Goal: Information Seeking & Learning: Check status

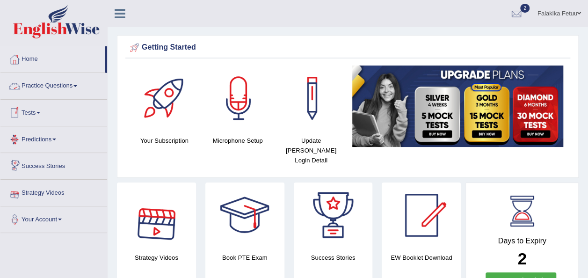
click at [38, 110] on link "Tests" at bounding box center [53, 111] width 107 height 23
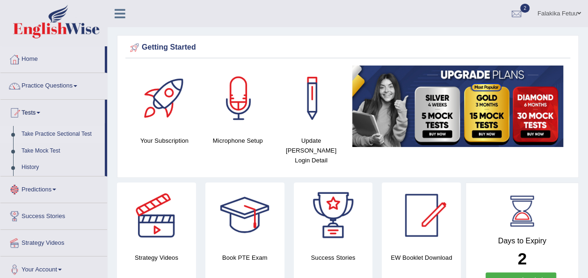
click at [46, 134] on link "Take Practice Sectional Test" at bounding box center [61, 134] width 88 height 17
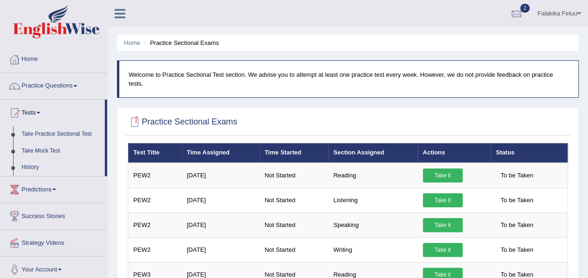
click at [36, 167] on link "History" at bounding box center [61, 167] width 88 height 17
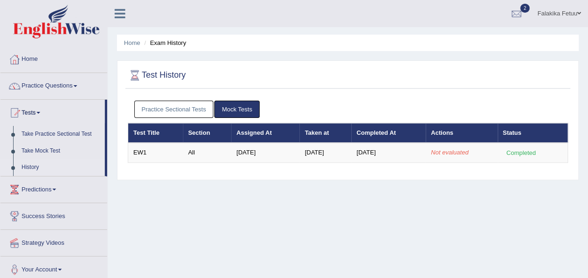
click at [171, 111] on link "Practice Sectional Tests" at bounding box center [174, 109] width 80 height 17
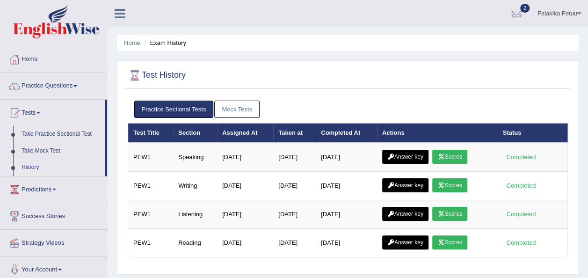
click at [32, 164] on link "History" at bounding box center [61, 167] width 88 height 17
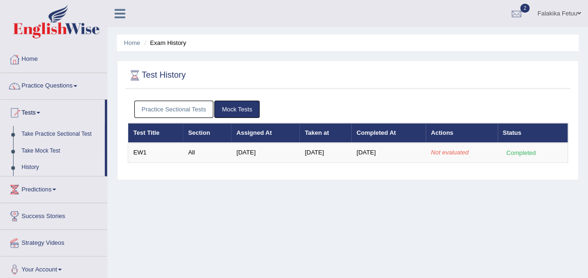
click at [165, 113] on link "Practice Sectional Tests" at bounding box center [174, 109] width 80 height 17
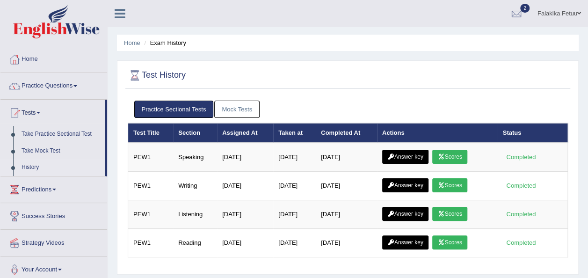
click at [243, 108] on link "Mock Tests" at bounding box center [236, 109] width 45 height 17
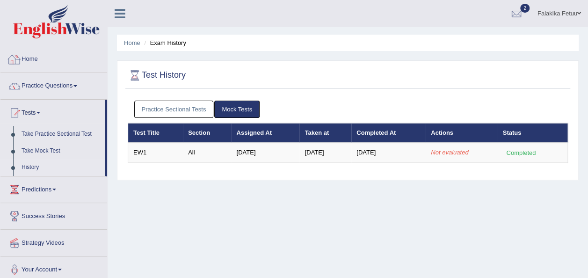
click at [98, 46] on nav "Toggle navigation Home Practice Questions Speaking Practice Read Aloud Repeat S…" at bounding box center [54, 165] width 108 height 238
click at [31, 114] on link "Tests" at bounding box center [52, 111] width 104 height 23
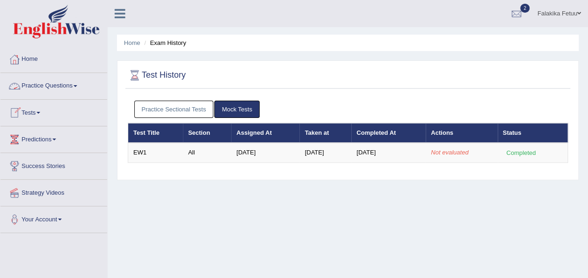
click at [38, 111] on link "Tests" at bounding box center [53, 111] width 107 height 23
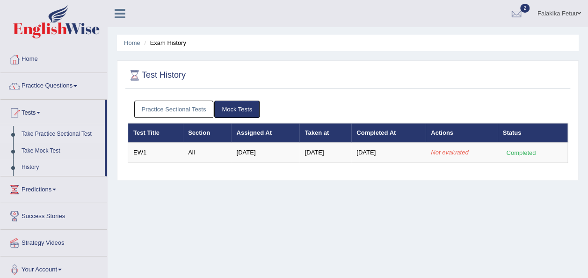
click at [48, 134] on link "Take Practice Sectional Test" at bounding box center [61, 134] width 88 height 17
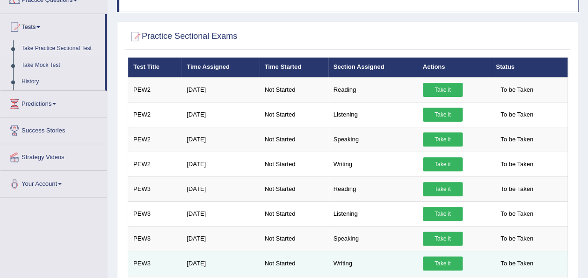
scroll to position [94, 0]
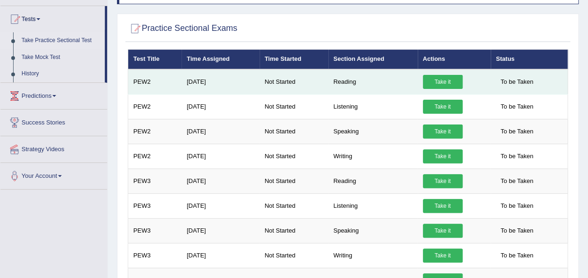
click at [446, 75] on link "Take it" at bounding box center [443, 82] width 40 height 14
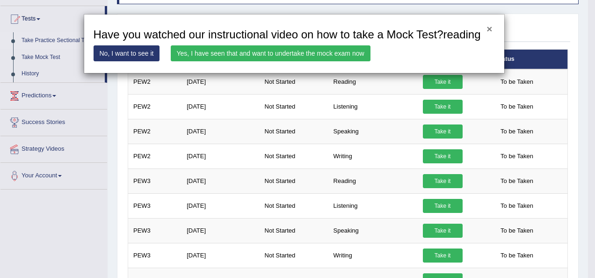
click at [490, 29] on button "×" at bounding box center [490, 29] width 6 height 10
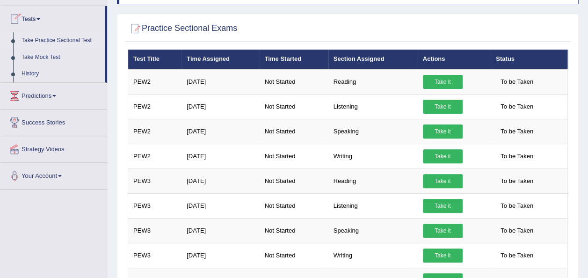
click at [31, 20] on link "Tests" at bounding box center [52, 17] width 104 height 23
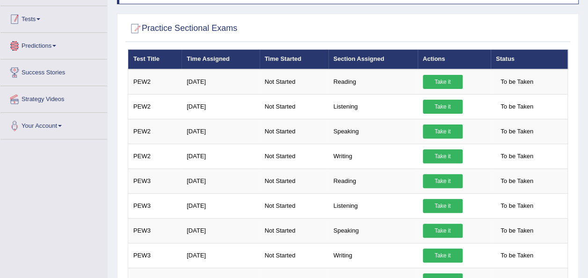
click at [38, 22] on link "Tests" at bounding box center [53, 17] width 107 height 23
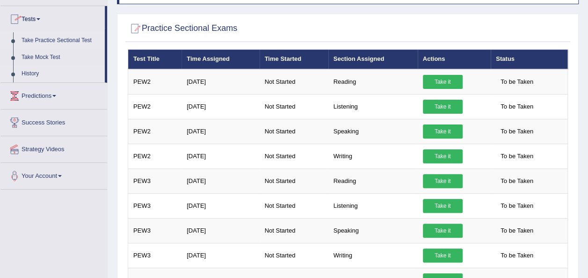
click at [22, 73] on link "History" at bounding box center [61, 74] width 88 height 17
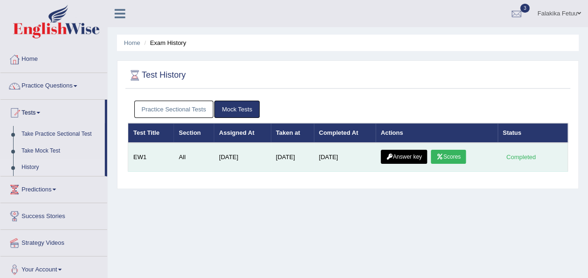
click at [453, 159] on link "Scores" at bounding box center [448, 157] width 35 height 14
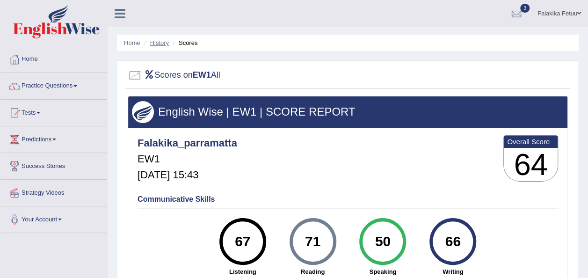
click at [160, 40] on link "History" at bounding box center [159, 42] width 19 height 7
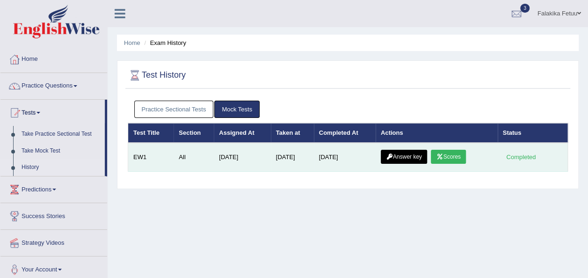
drag, startPoint x: 397, startPoint y: 155, endPoint x: 384, endPoint y: 154, distance: 13.2
click at [398, 155] on link "Answer key" at bounding box center [404, 157] width 46 height 14
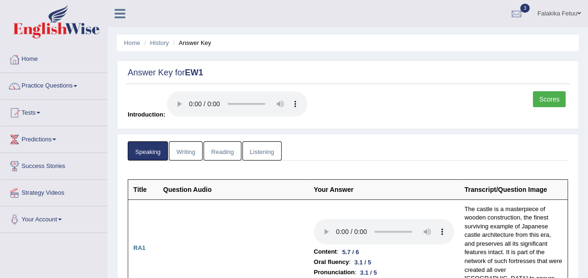
click at [192, 148] on link "Writing" at bounding box center [186, 150] width 34 height 19
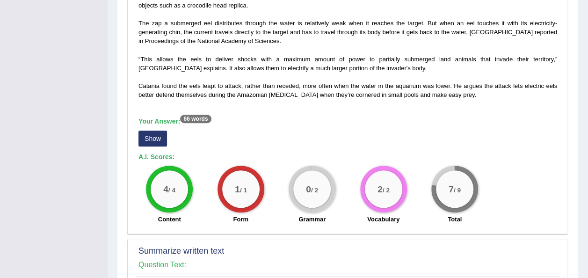
scroll to position [281, 0]
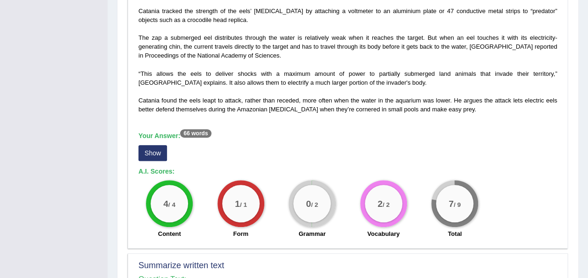
click at [150, 155] on button "Show" at bounding box center [153, 153] width 29 height 16
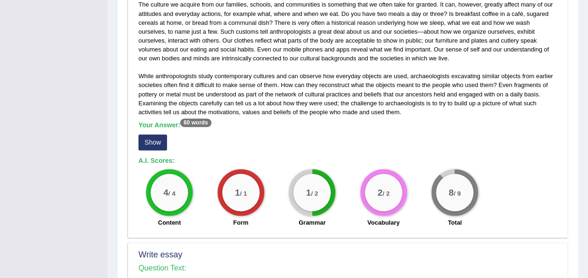
scroll to position [608, 0]
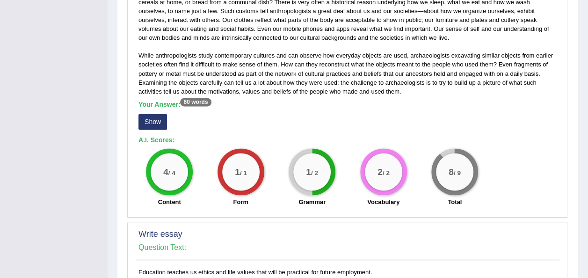
click at [156, 117] on button "Show" at bounding box center [153, 122] width 29 height 16
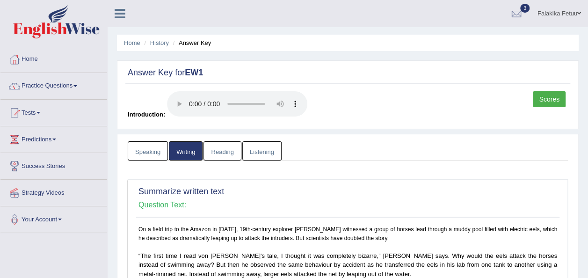
scroll to position [0, 0]
click at [216, 152] on link "Reading" at bounding box center [222, 150] width 37 height 19
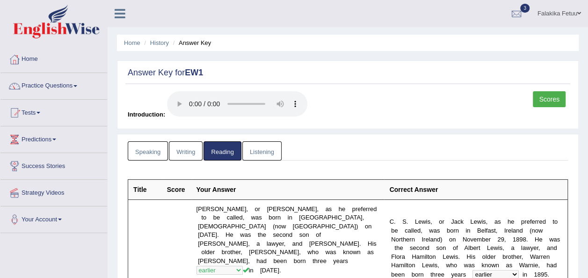
click at [263, 154] on link "Listening" at bounding box center [261, 150] width 39 height 19
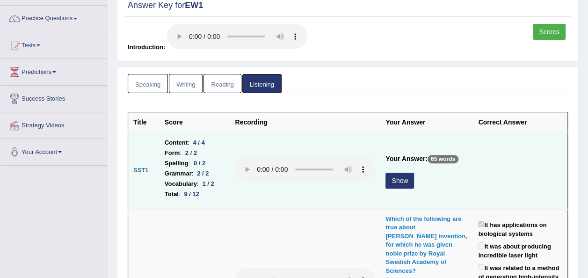
scroll to position [13, 0]
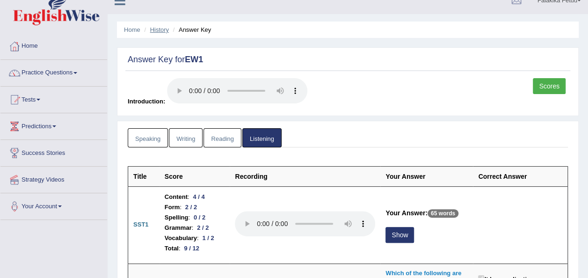
click at [161, 28] on link "History" at bounding box center [159, 29] width 19 height 7
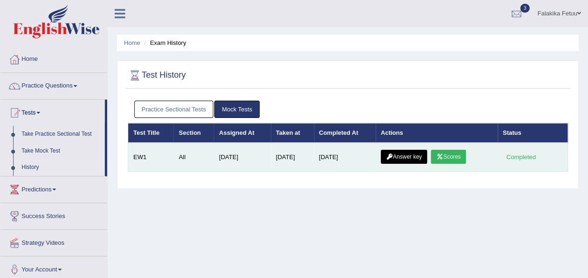
click at [454, 158] on link "Scores" at bounding box center [448, 157] width 35 height 14
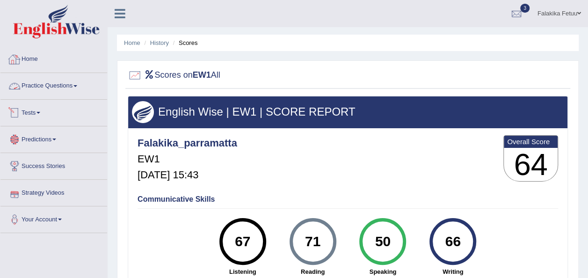
click at [37, 114] on link "Tests" at bounding box center [53, 111] width 107 height 23
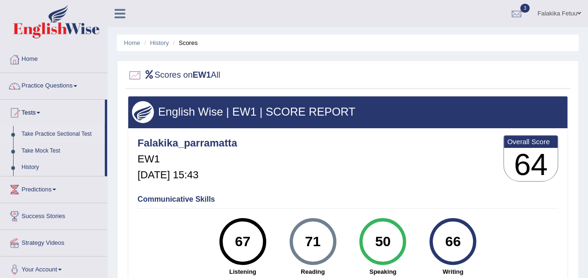
click at [44, 131] on link "Take Practice Sectional Test" at bounding box center [61, 134] width 88 height 17
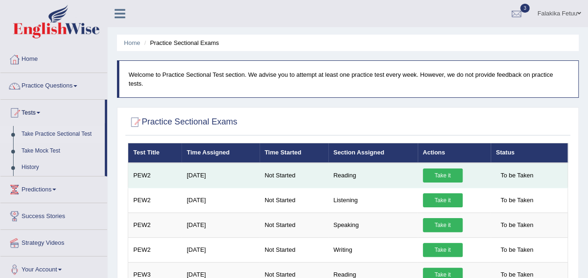
scroll to position [47, 0]
